Goal: Transaction & Acquisition: Purchase product/service

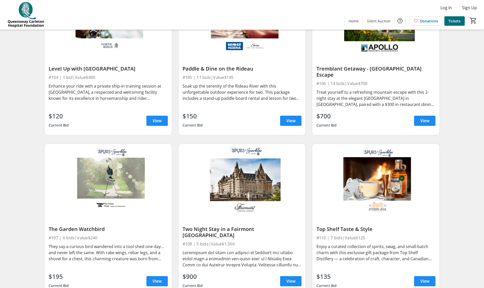
scroll to position [305, 0]
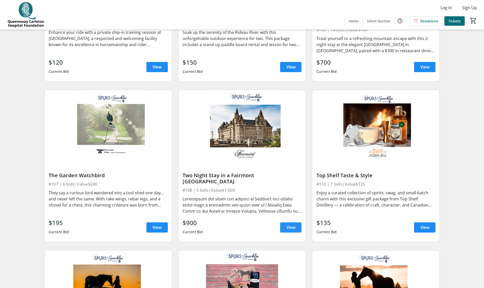
click at [289, 224] on span "View" at bounding box center [290, 227] width 9 height 6
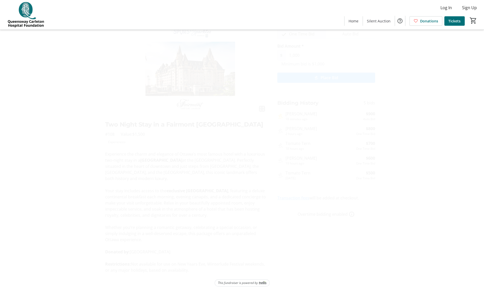
scroll to position [39, 0]
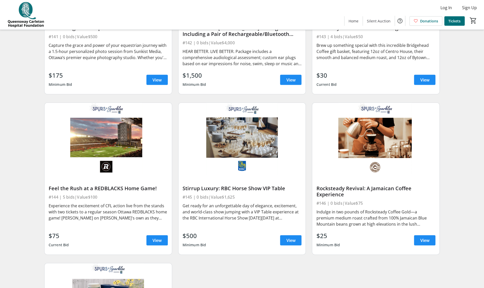
scroll to position [2214, 0]
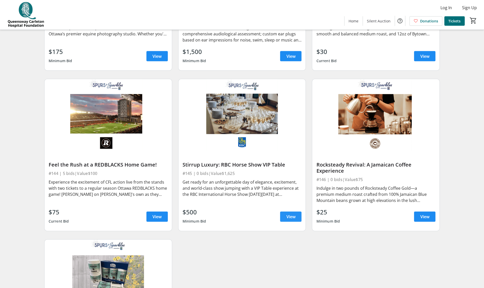
click at [287, 213] on span "View" at bounding box center [290, 216] width 9 height 6
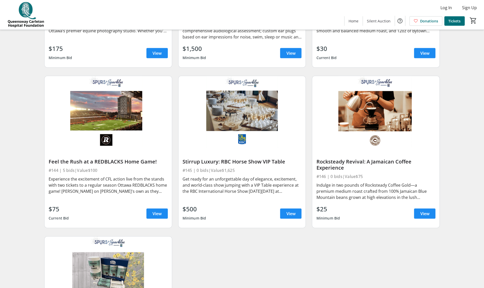
scroll to position [2191, 0]
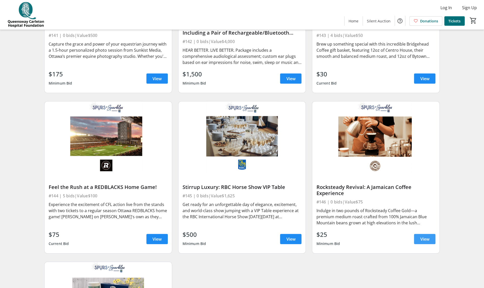
click at [424, 236] on span "View" at bounding box center [424, 239] width 9 height 6
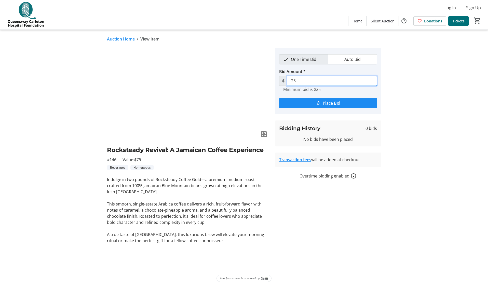
drag, startPoint x: 298, startPoint y: 81, endPoint x: 288, endPoint y: 80, distance: 10.0
click at [288, 80] on input "25" at bounding box center [332, 81] width 90 height 10
type input "35"
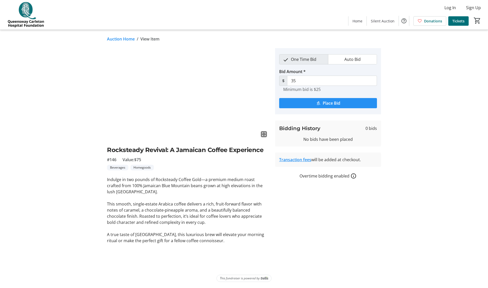
click at [329, 102] on span "Place Bid" at bounding box center [331, 103] width 18 height 6
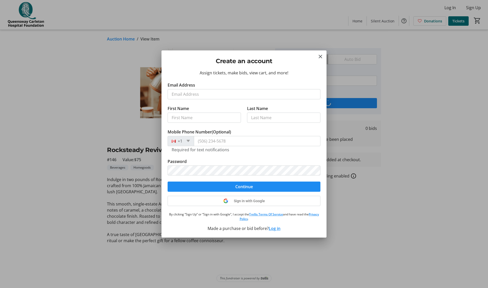
click at [173, 97] on input "Email Address" at bounding box center [243, 94] width 153 height 10
type input "[PERSON_NAME][EMAIL_ADDRESS][PERSON_NAME][DOMAIN_NAME]"
type input "[PERSON_NAME]"
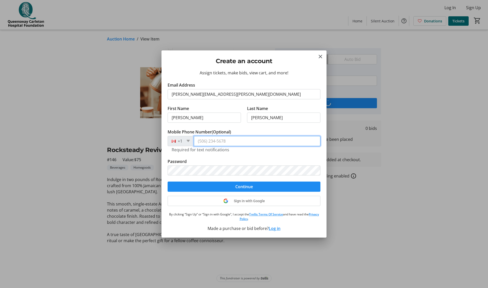
type input "[PHONE_NUMBER]"
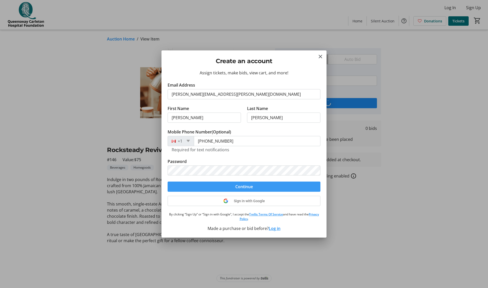
click at [253, 188] on span "submit" at bounding box center [243, 186] width 153 height 12
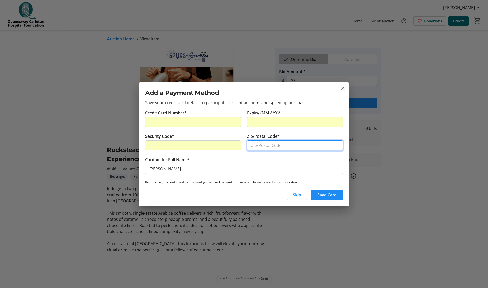
click at [259, 144] on input "Zip/Postal Code*" at bounding box center [295, 145] width 96 height 10
type input "K1S2P1"
click at [321, 192] on span "Save Card" at bounding box center [326, 195] width 19 height 6
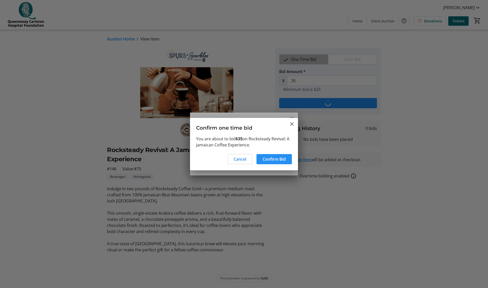
click at [268, 157] on span "Confirm Bid" at bounding box center [273, 159] width 23 height 6
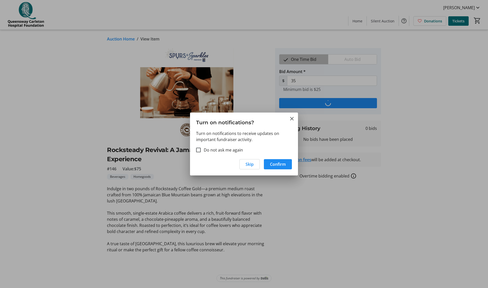
type input "45"
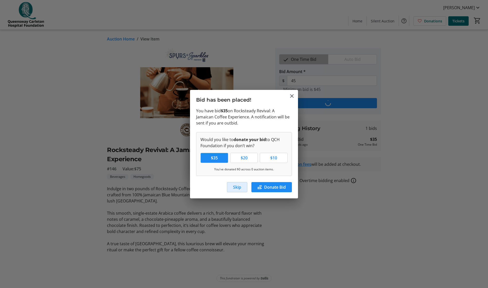
click at [233, 185] on span "Skip" at bounding box center [237, 187] width 8 height 6
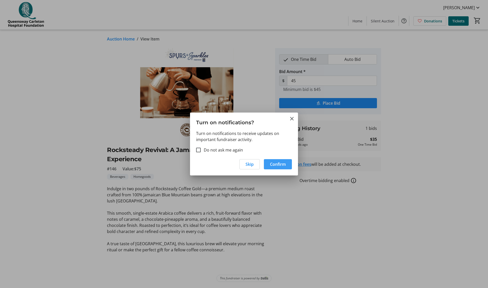
click at [279, 167] on span "button" at bounding box center [278, 164] width 28 height 12
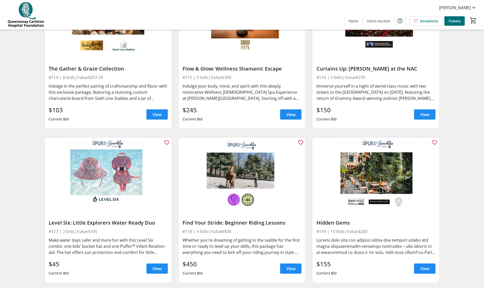
scroll to position [733, 0]
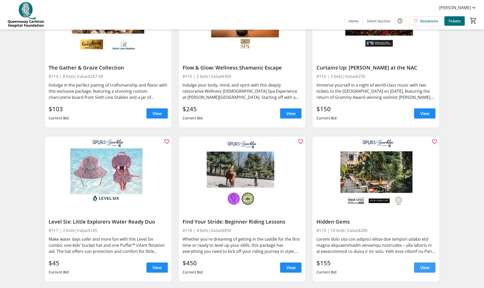
click at [420, 264] on span "View" at bounding box center [424, 267] width 9 height 6
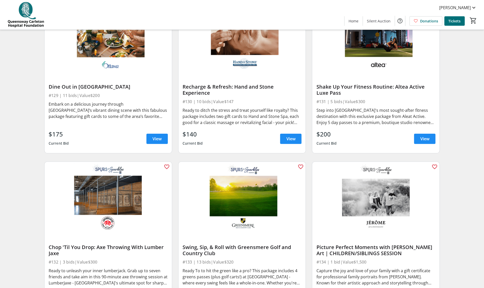
scroll to position [1522, 0]
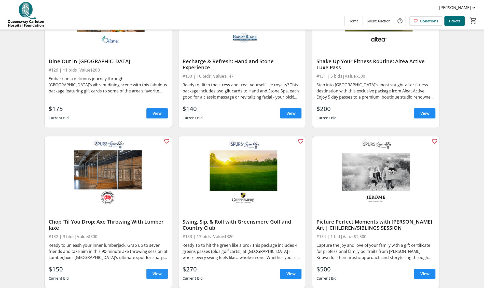
click at [154, 270] on span "View" at bounding box center [156, 273] width 9 height 6
